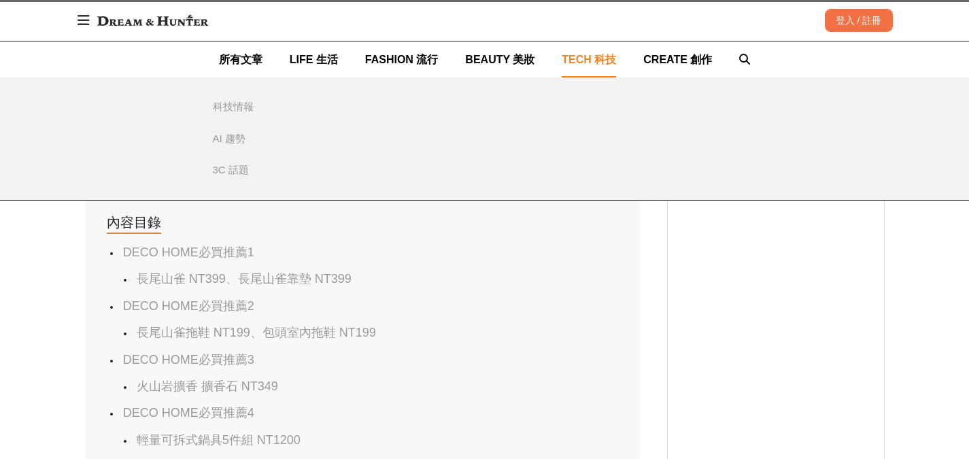
scroll to position [616, 0]
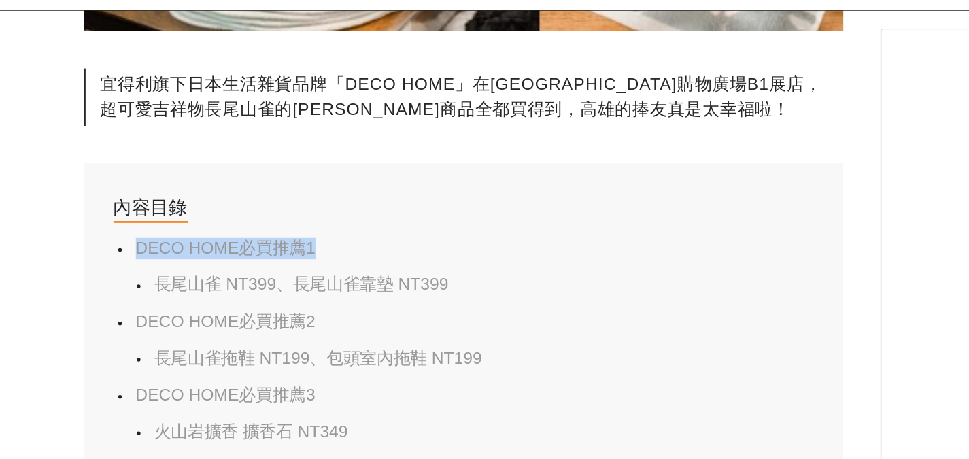
drag, startPoint x: 116, startPoint y: 250, endPoint x: 261, endPoint y: 242, distance: 144.5
click at [261, 242] on div "DECO HOME必買推薦1 長尾山雀 NT399、長尾山雀靠墊 NT399 DECO HOME必買推薦2 長尾山雀拖鞋 NT199、包頭室內拖鞋 NT199…" at bounding box center [363, 367] width 512 height 268
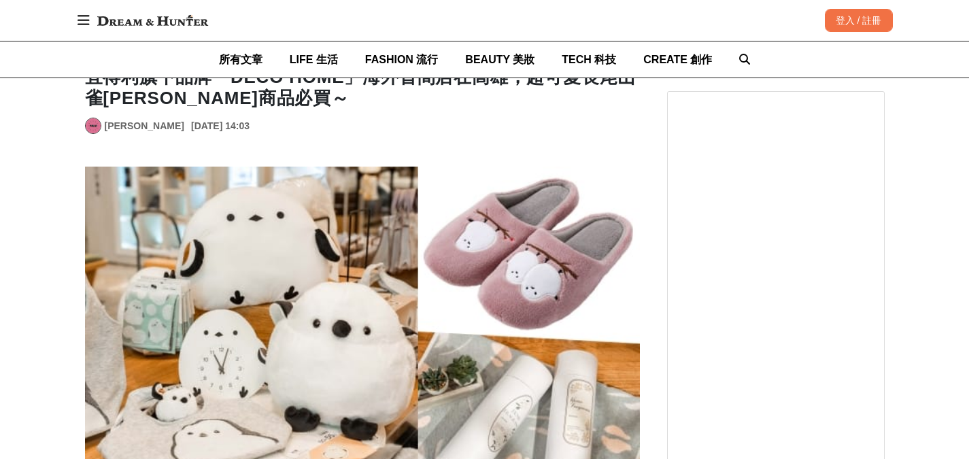
scroll to position [0, 0]
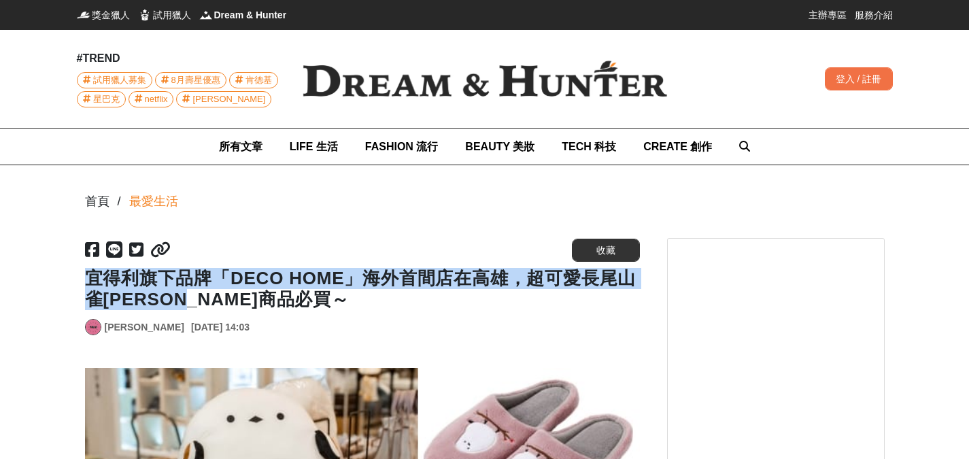
drag, startPoint x: 235, startPoint y: 296, endPoint x: 86, endPoint y: 278, distance: 150.7
click at [86, 278] on h1 "宜得利旗下品牌「DECO HOME」海外首間店在高雄，超可愛長尾山雀[PERSON_NAME]商品必買～" at bounding box center [362, 289] width 555 height 42
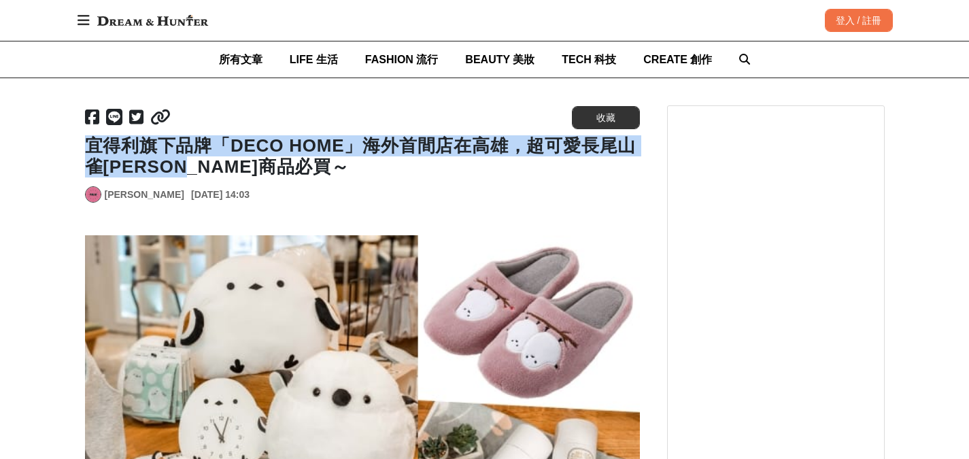
scroll to position [131, 0]
click at [298, 163] on h1 "宜得利旗下品牌「DECO HOME」海外首間店在高雄，超可愛長尾山雀[PERSON_NAME]商品必買～" at bounding box center [362, 157] width 555 height 42
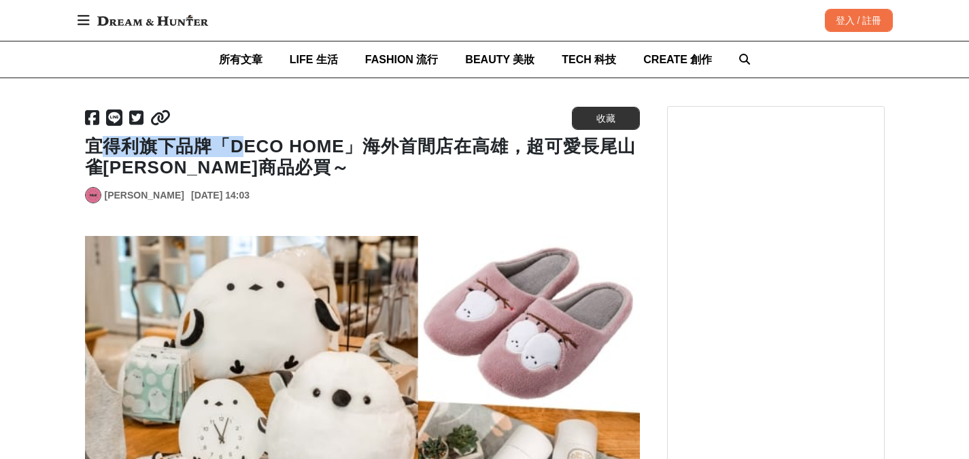
drag, startPoint x: 247, startPoint y: 157, endPoint x: 102, endPoint y: 153, distance: 145.0
click at [102, 153] on h1 "宜得利旗下品牌「DECO HOME」海外首間店在高雄，超可愛長尾山雀[PERSON_NAME]商品必買～" at bounding box center [362, 157] width 555 height 42
drag, startPoint x: 91, startPoint y: 148, endPoint x: 237, endPoint y: 201, distance: 155.2
click at [237, 201] on div "[URL][DOMAIN_NAME] 收藏 宜得利旗下品牌「DECO HOME」海外首間店在高雄，超可愛長尾山雀[PERSON_NAME]商品必買～ [PER…" at bounding box center [362, 157] width 555 height 103
